Goal: Task Accomplishment & Management: Use online tool/utility

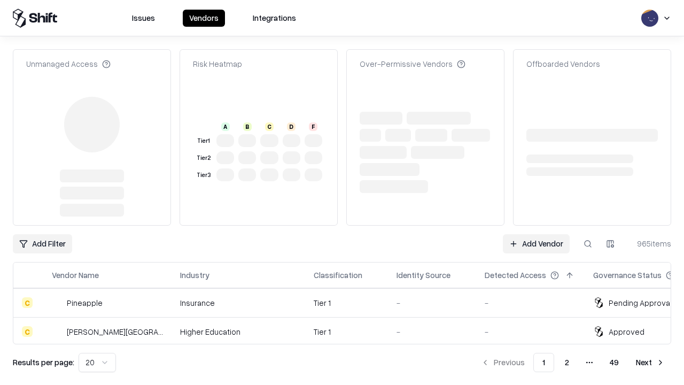
click at [536, 234] on link "Add Vendor" at bounding box center [536, 243] width 67 height 19
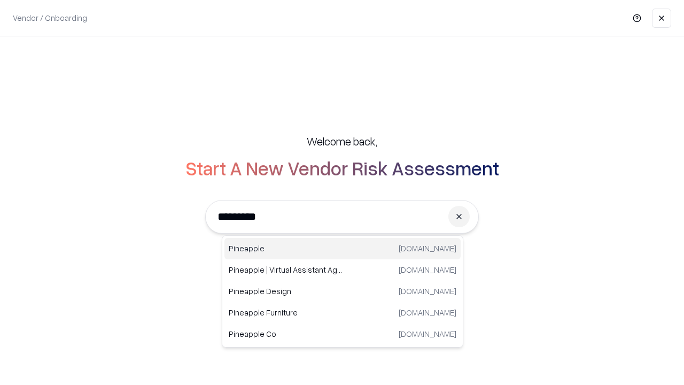
click at [342, 248] on div "Pineapple [DOMAIN_NAME]" at bounding box center [342, 248] width 236 height 21
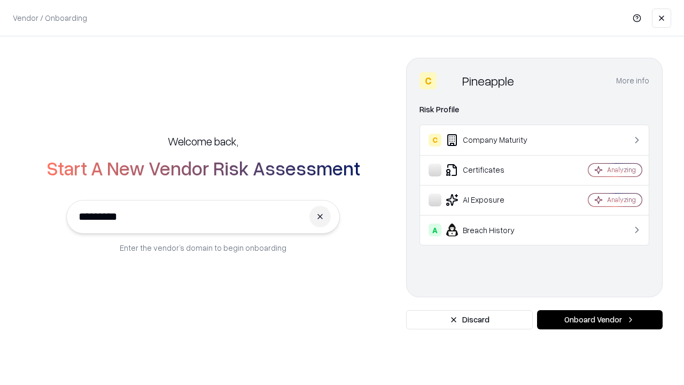
type input "*********"
click at [599, 319] on button "Onboard Vendor" at bounding box center [600, 319] width 126 height 19
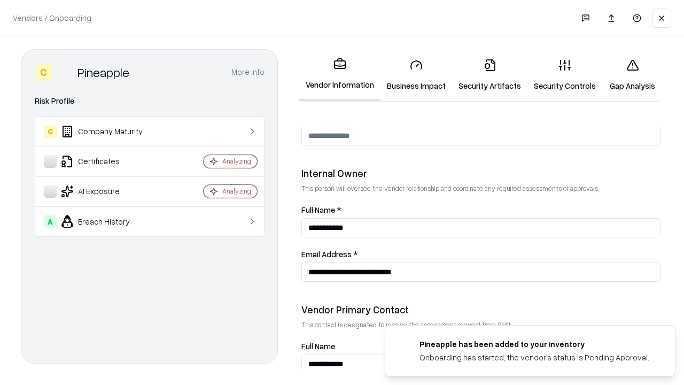
scroll to position [553, 0]
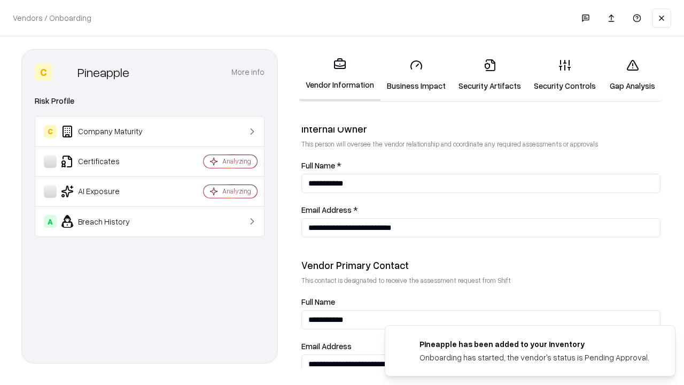
click at [416, 75] on link "Business Impact" at bounding box center [416, 75] width 72 height 50
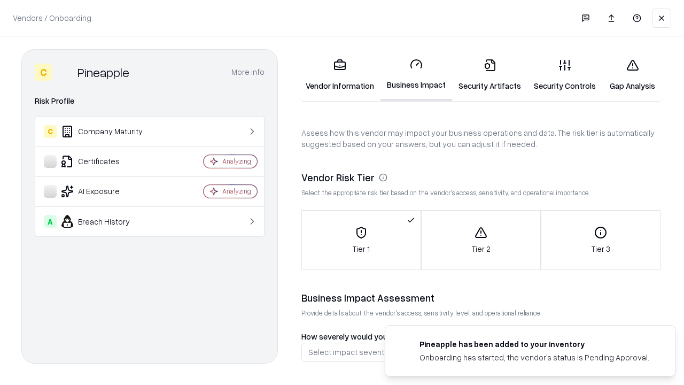
click at [632, 75] on link "Gap Analysis" at bounding box center [632, 75] width 60 height 50
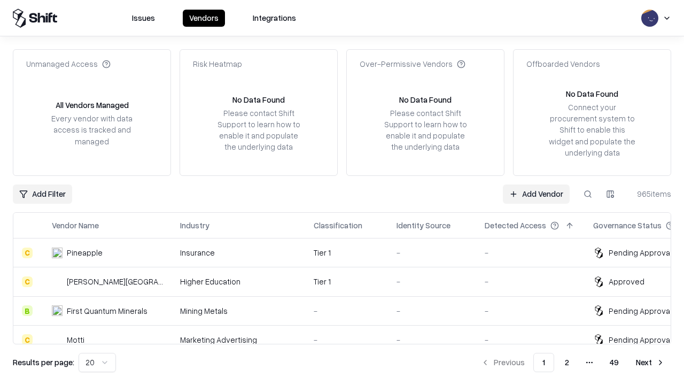
click at [536, 193] on link "Add Vendor" at bounding box center [536, 193] width 67 height 19
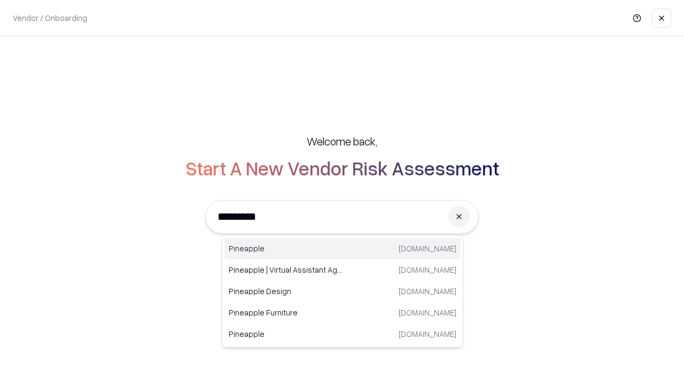
click at [342, 248] on div "Pineapple [DOMAIN_NAME]" at bounding box center [342, 248] width 236 height 21
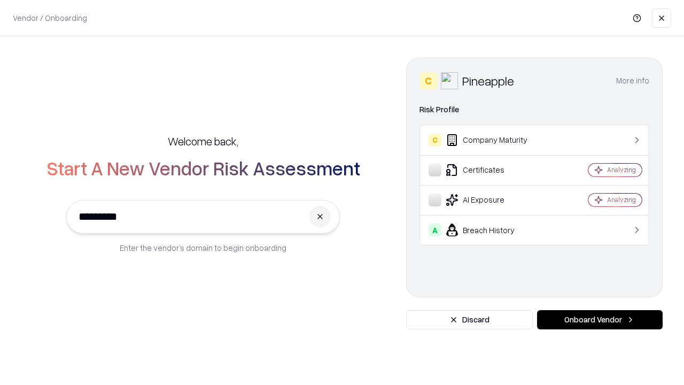
type input "*********"
click at [599, 319] on button "Onboard Vendor" at bounding box center [600, 319] width 126 height 19
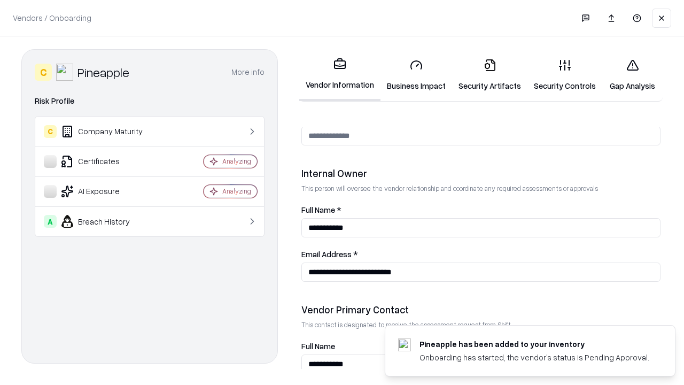
scroll to position [553, 0]
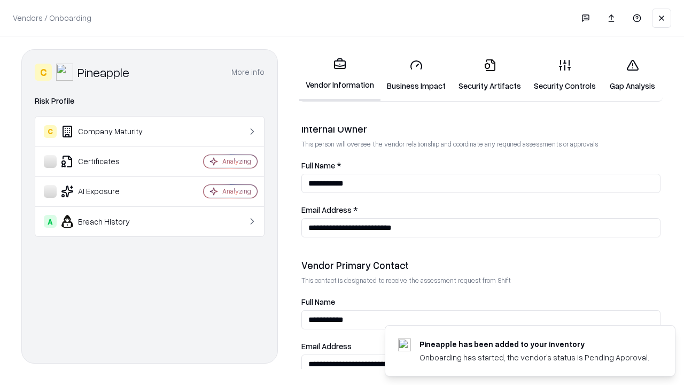
click at [632, 75] on link "Gap Analysis" at bounding box center [632, 75] width 60 height 50
